Goal: Navigation & Orientation: Find specific page/section

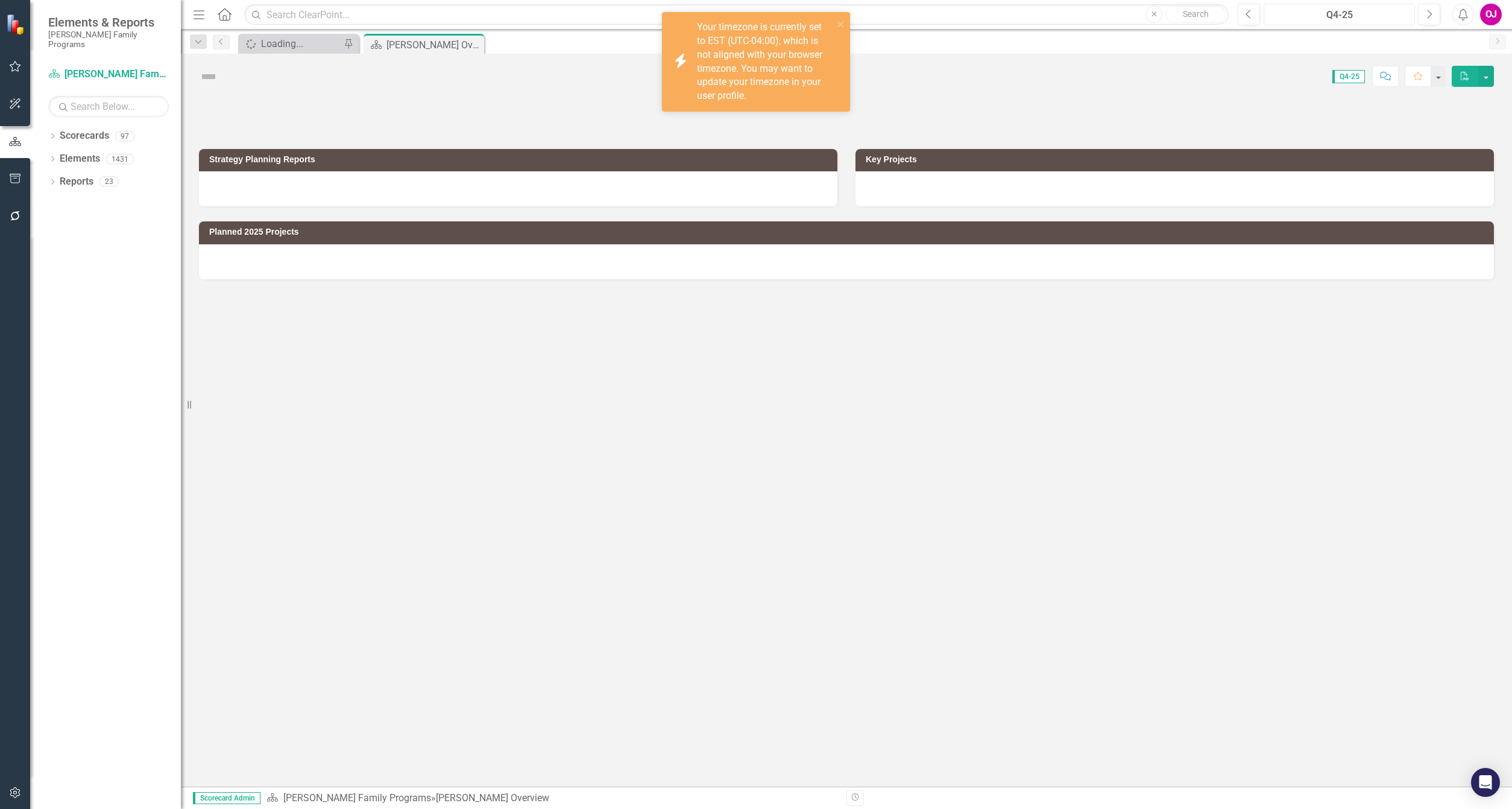
click at [1331, 14] on div "Q4-25" at bounding box center [1339, 15] width 143 height 14
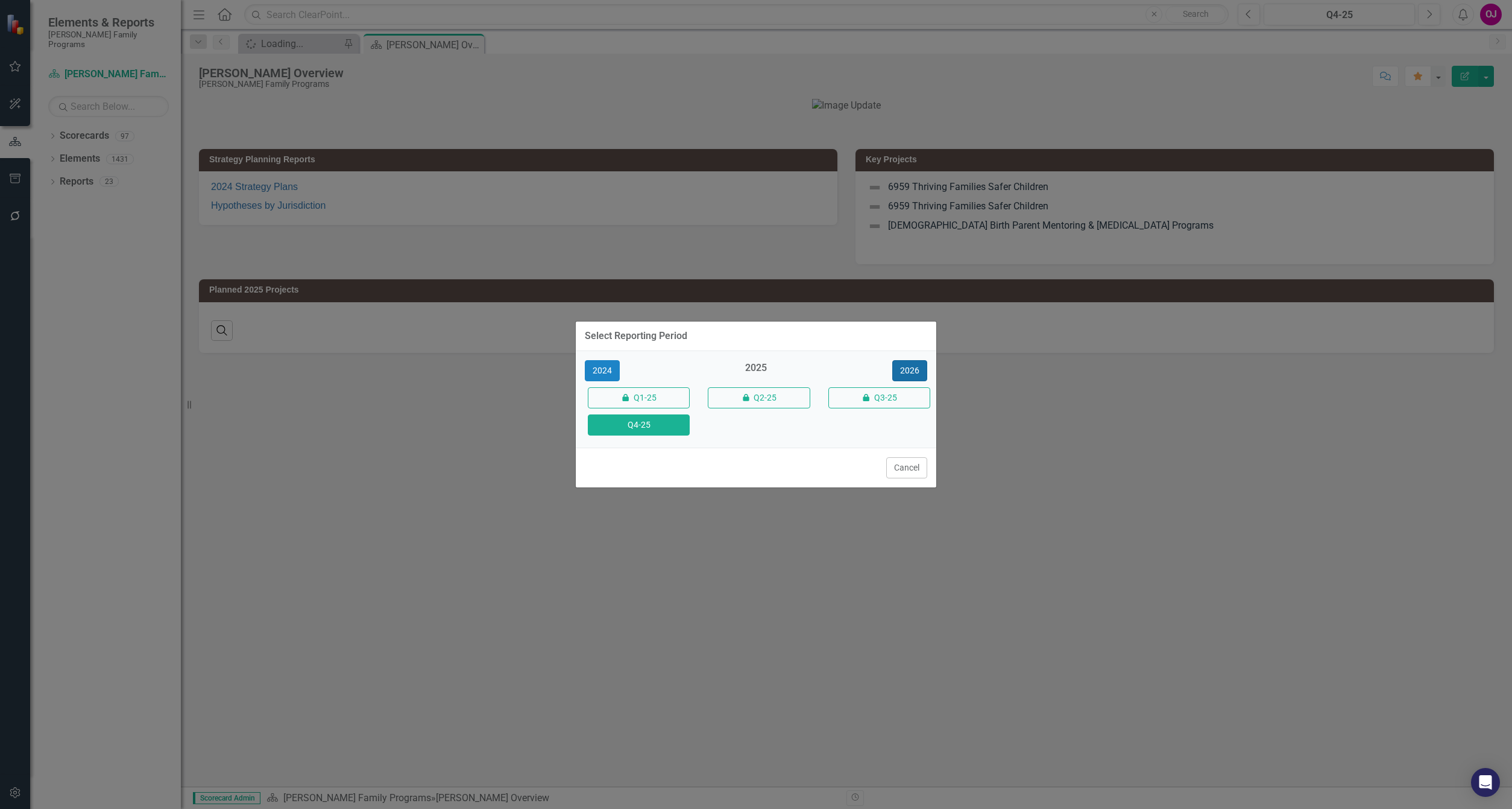
click at [912, 366] on button "2026" at bounding box center [910, 371] width 35 height 21
click at [624, 421] on button "Q4-26" at bounding box center [638, 425] width 102 height 21
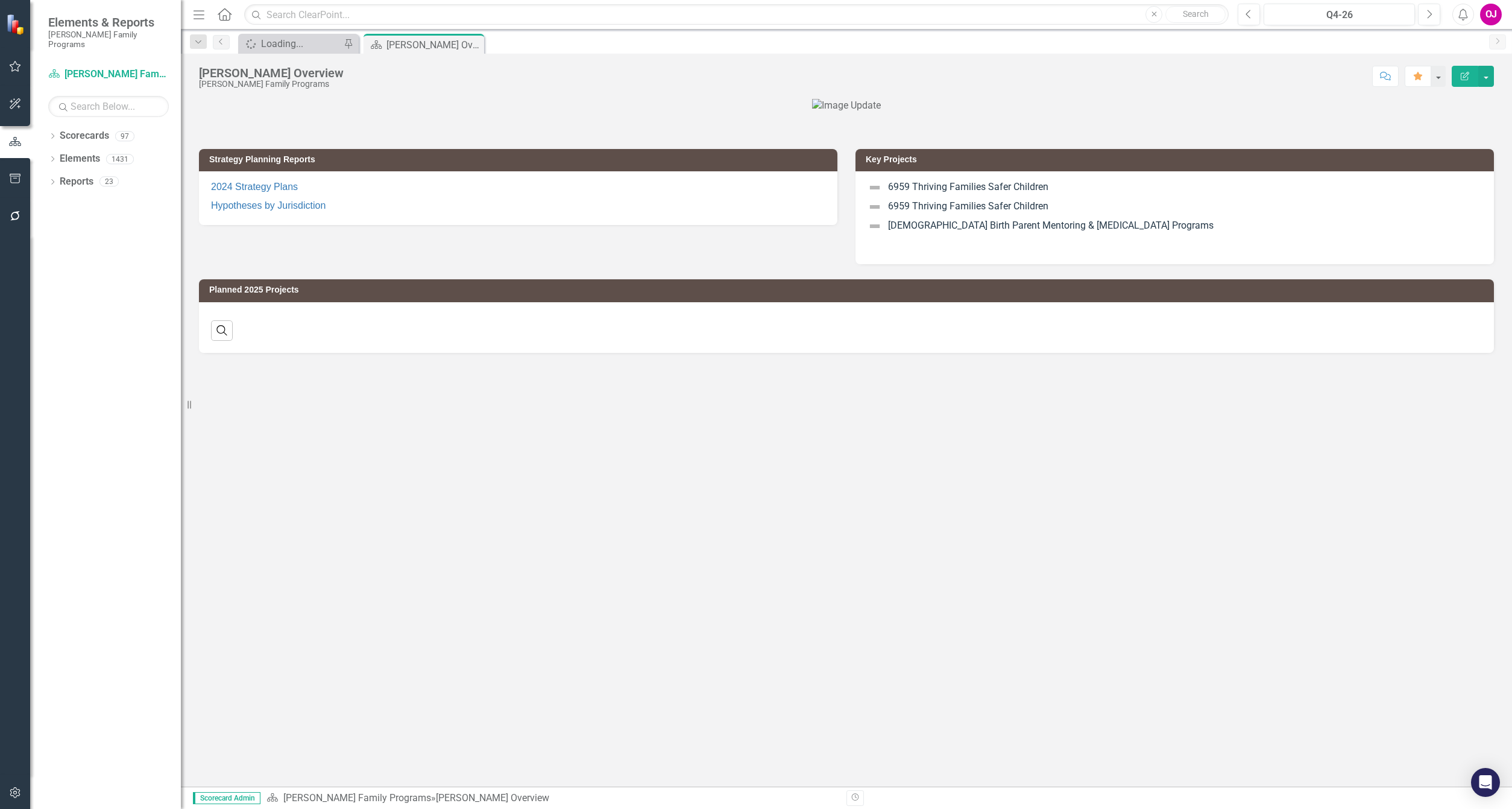
click at [46, 126] on div "Dropdown Scorecards 97 Dropdown [PERSON_NAME] Family Programs Dropdown Strategi…" at bounding box center [106, 467] width 151 height 683
click at [51, 134] on icon "Dropdown" at bounding box center [52, 138] width 9 height 6
click at [56, 155] on icon "Dropdown" at bounding box center [59, 158] width 9 height 7
click at [120, 198] on link "Strategic Consulting 2" at bounding box center [130, 204] width 103 height 14
